Goal: Task Accomplishment & Management: Use online tool/utility

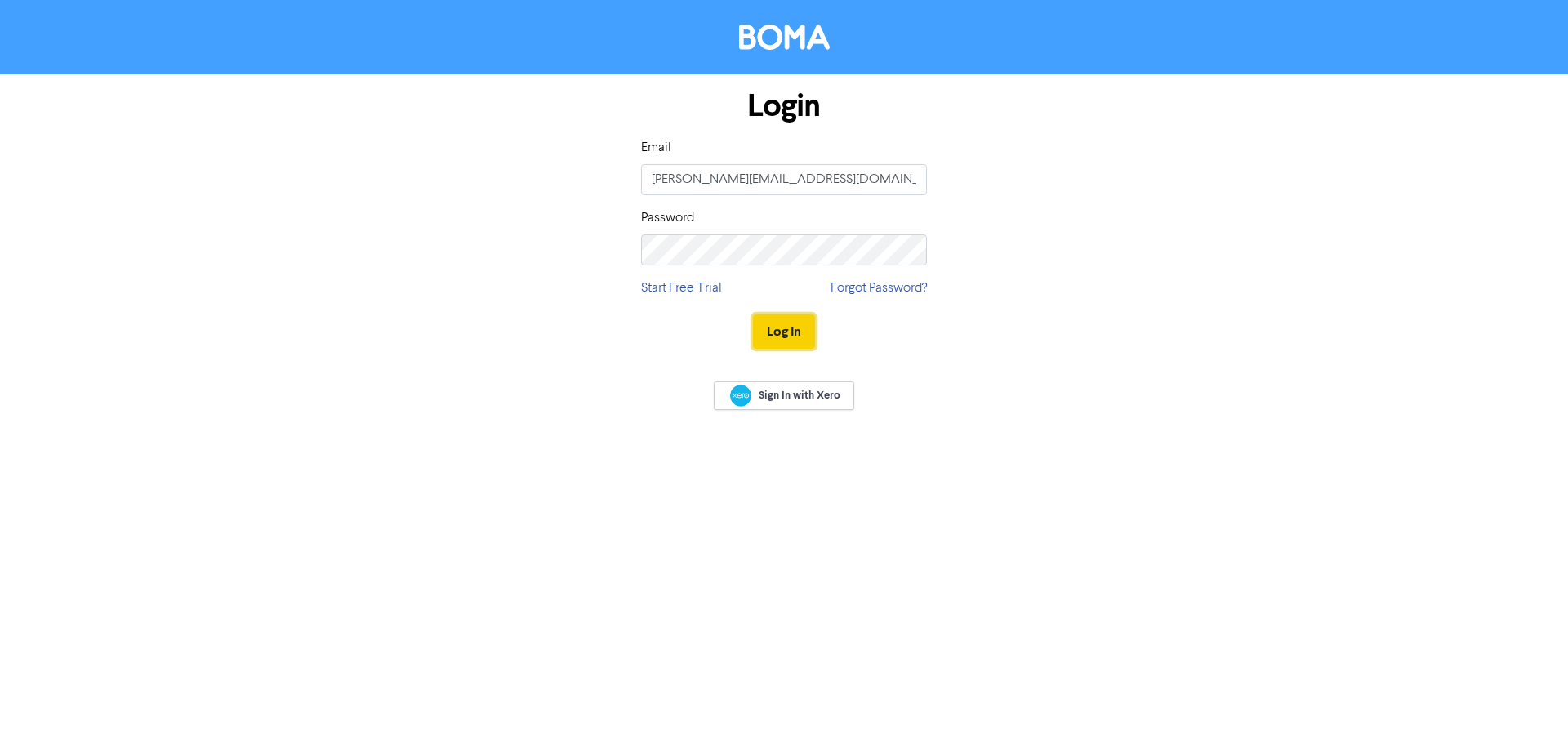
click at [779, 327] on button "Log In" at bounding box center [784, 331] width 62 height 34
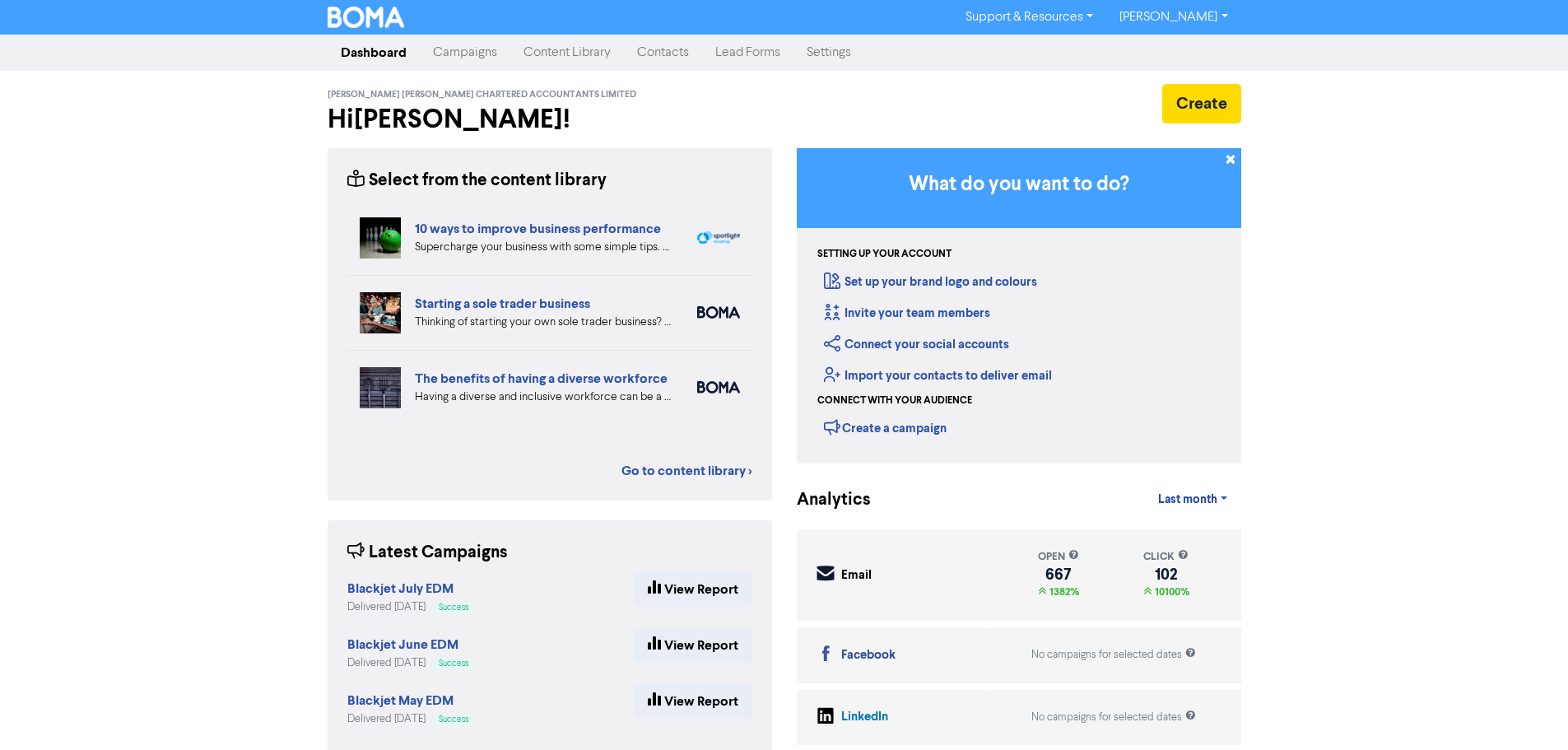
click at [676, 47] on link "Contacts" at bounding box center [662, 53] width 78 height 33
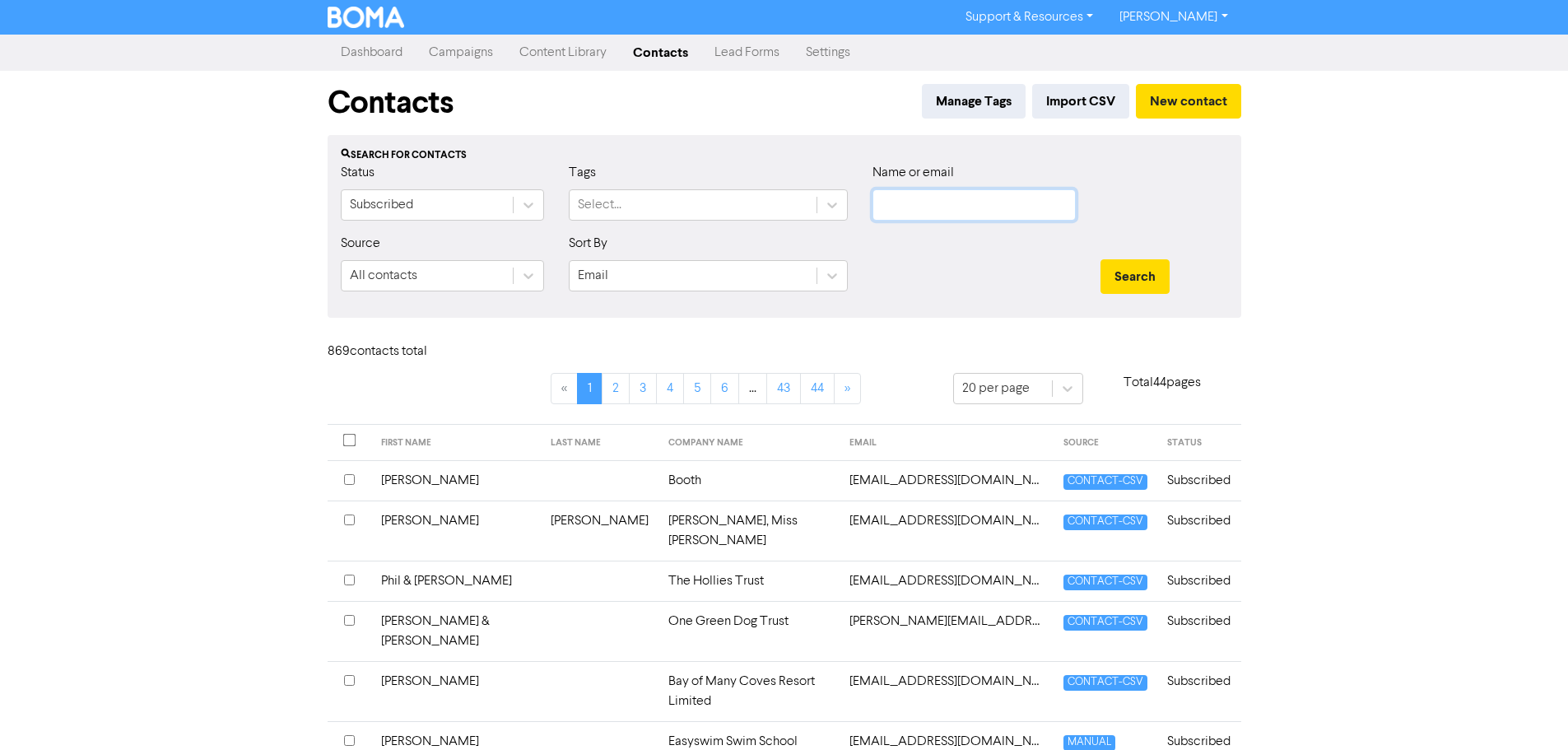
click at [933, 206] on input "text" at bounding box center [974, 205] width 203 height 32
paste input "Darml Family Trust"
type input "Darml Family Trust"
click at [1116, 271] on button "Search" at bounding box center [1135, 276] width 69 height 34
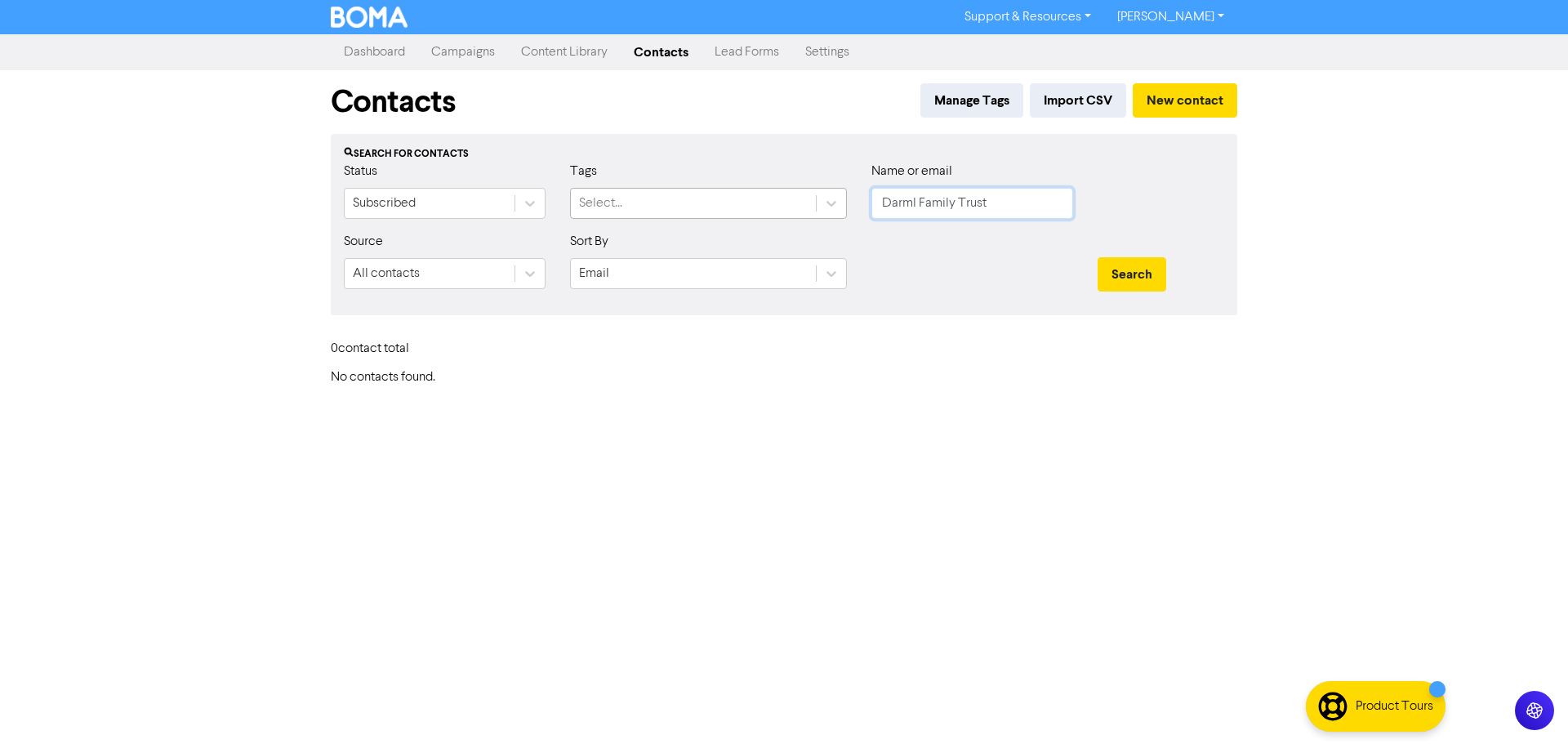
drag, startPoint x: 1021, startPoint y: 198, endPoint x: 747, endPoint y: 206, distance: 274.1
click at [747, 206] on div "Status Subscribed Tags Select... Name or email Darml Family Trust" at bounding box center [784, 196] width 905 height 70
click at [1360, 269] on div "Support & Resources Video Tutorials FAQ & Guides Marketing Education [PERSON_NA…" at bounding box center [784, 372] width 1568 height 744
